Goal: Information Seeking & Learning: Learn about a topic

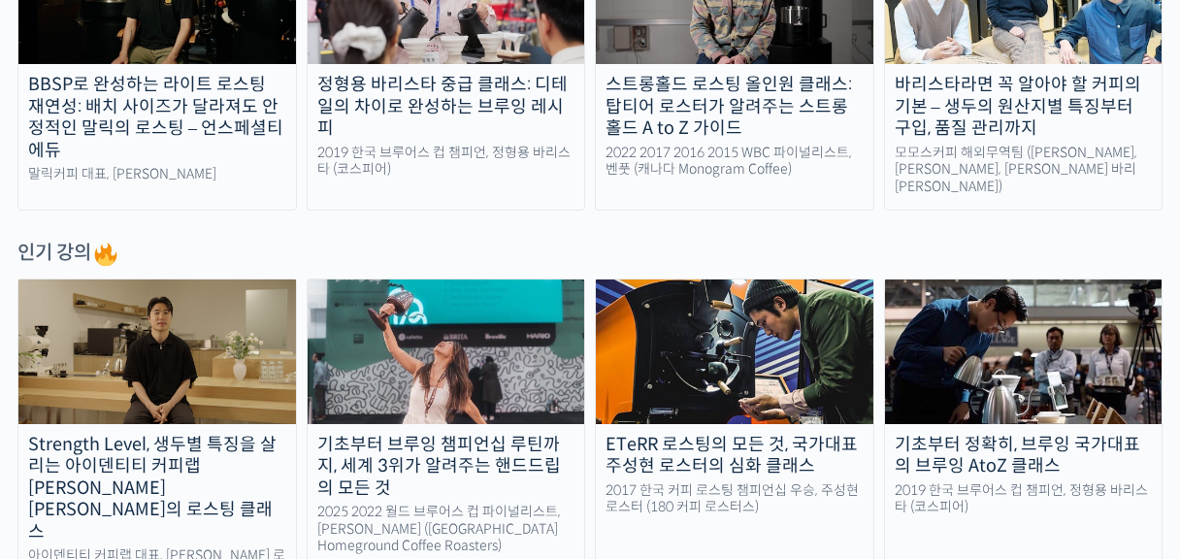
scroll to position [970, 0]
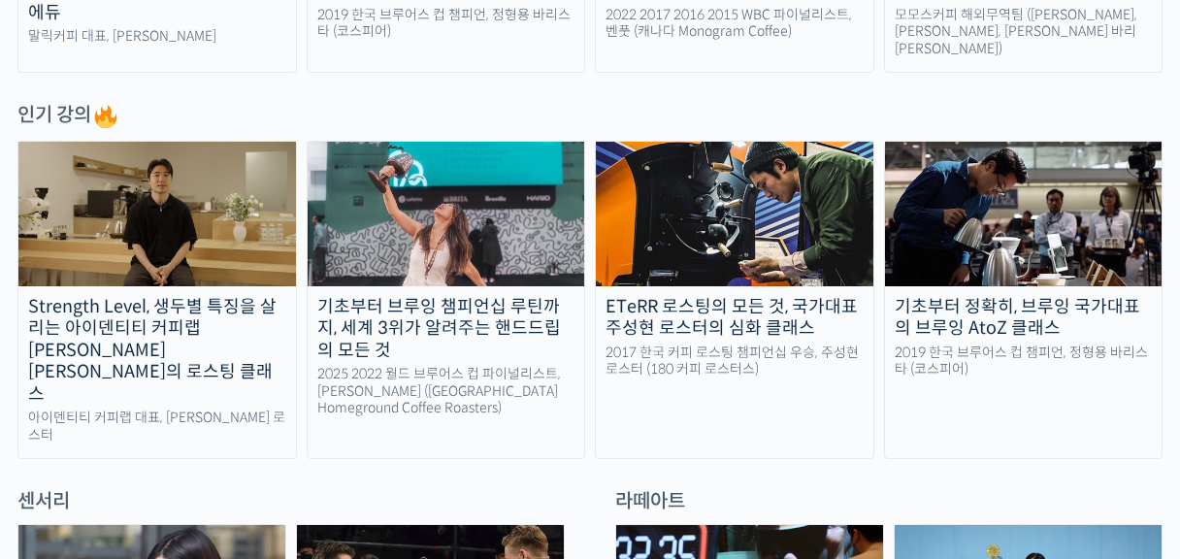
click at [1110, 314] on div "기초부터 정확히, 브루잉 국가대표의 브루잉 AtoZ 클래스" at bounding box center [1023, 318] width 277 height 44
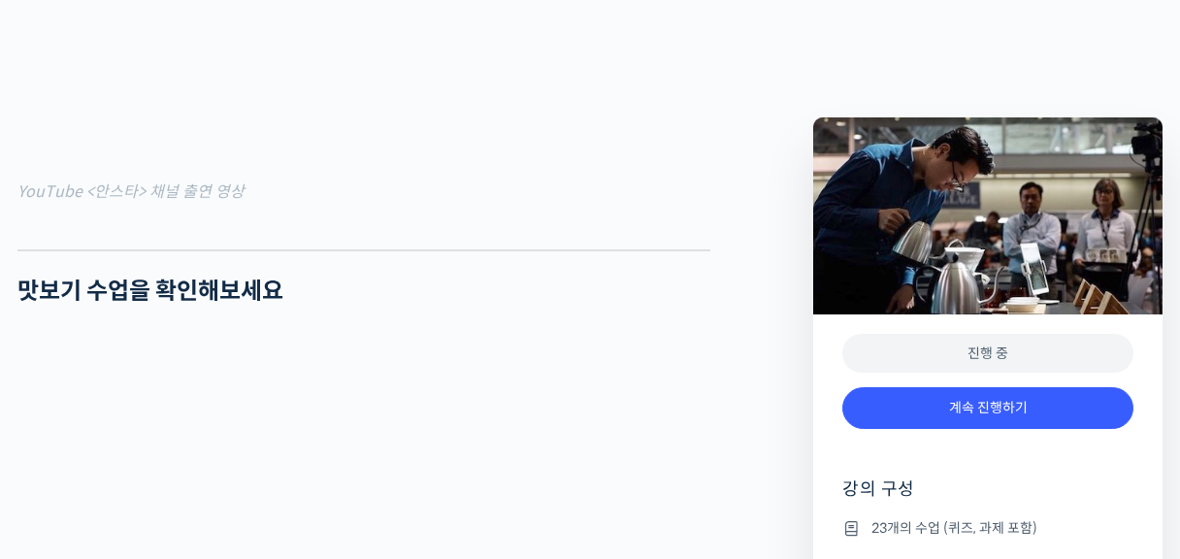
scroll to position [1843, 0]
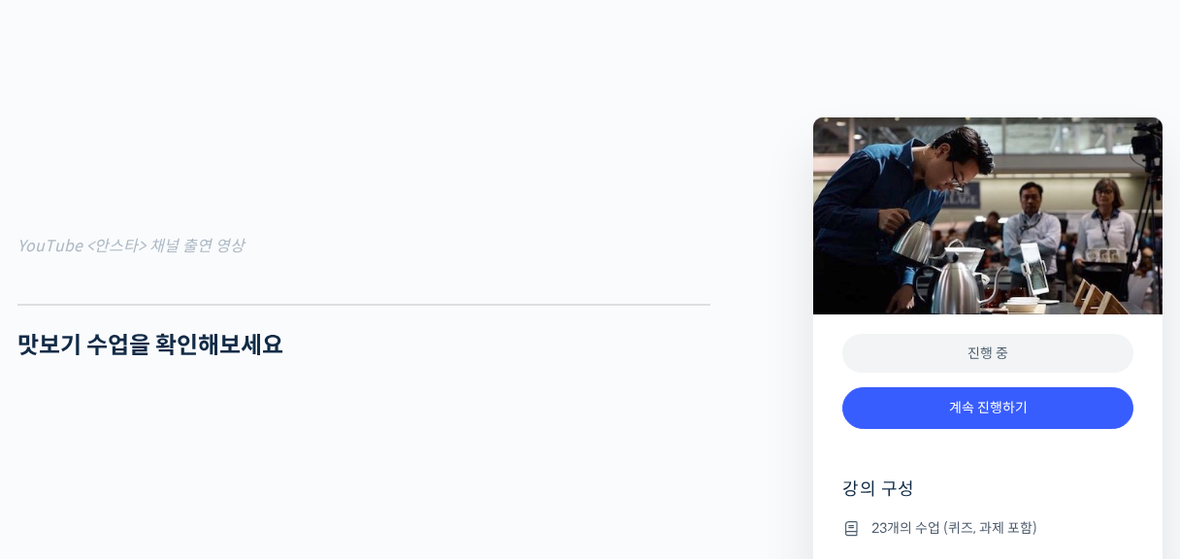
click at [976, 357] on div "진행 중" at bounding box center [987, 354] width 291 height 40
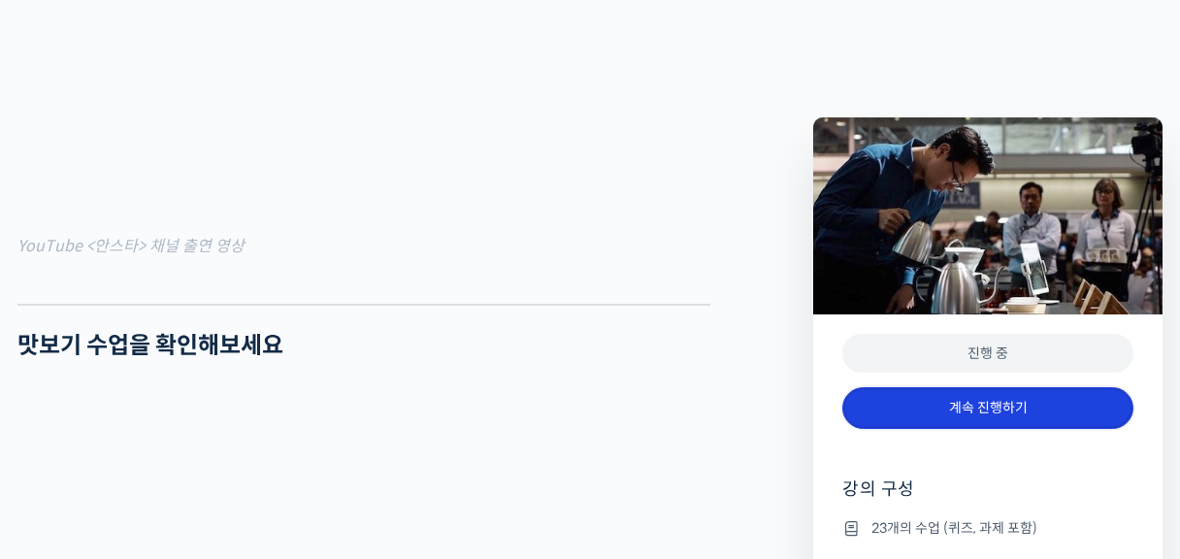
click at [981, 403] on link "계속 진행하기" at bounding box center [987, 408] width 291 height 42
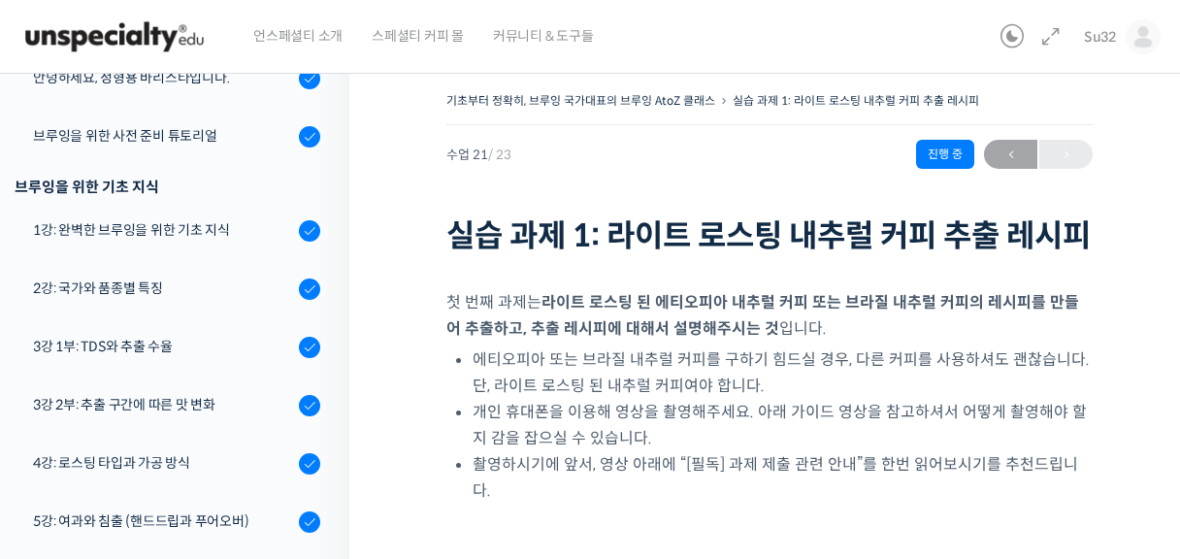
scroll to position [208, 0]
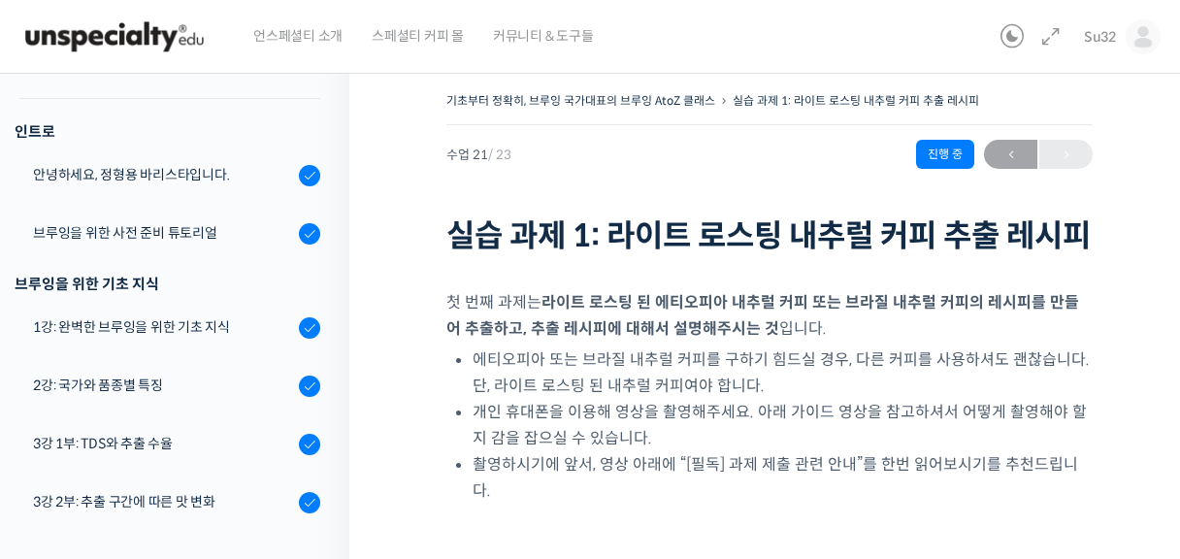
click at [179, 232] on div "브루잉을 위한 사전 준비 튜토리얼" at bounding box center [163, 232] width 260 height 21
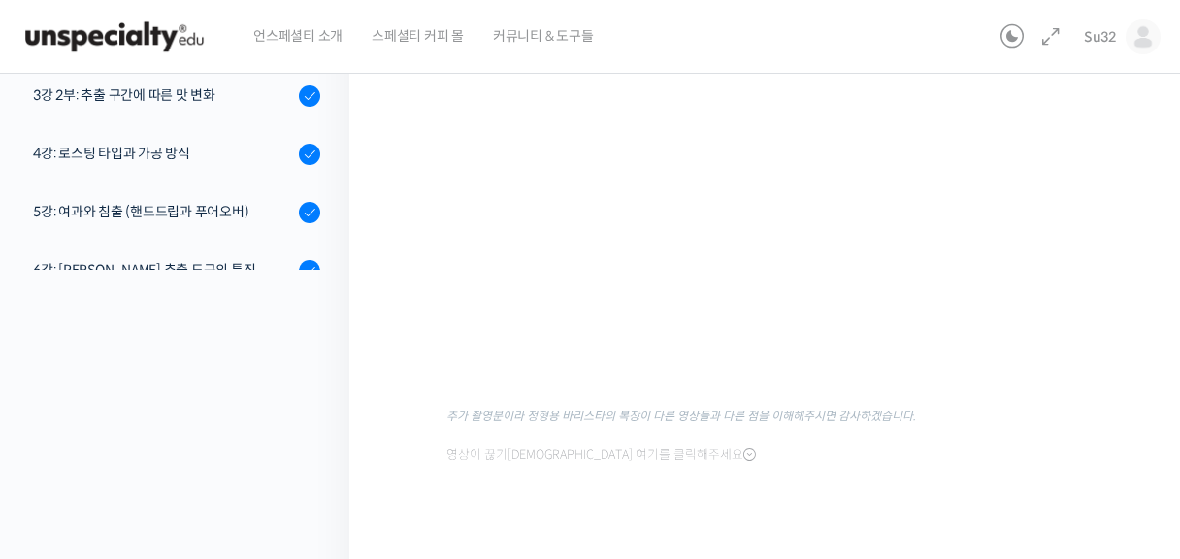
scroll to position [291, 0]
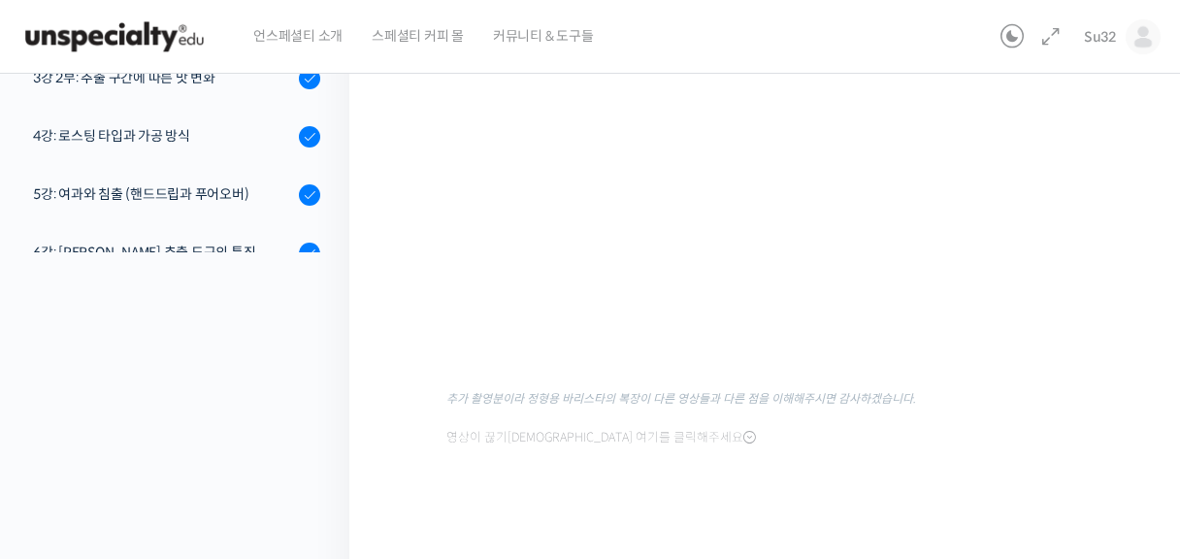
click at [1156, 325] on div "기초부터 정확히, 브루잉 국가대표의 브루잉 AtoZ 클래스 브루잉을 위한 사전 준비 튜토리얼 완료함 수업 2 / 23 완료함 ← 이전 다음 →…" at bounding box center [769, 173] width 840 height 813
